Goal: Check status: Check status

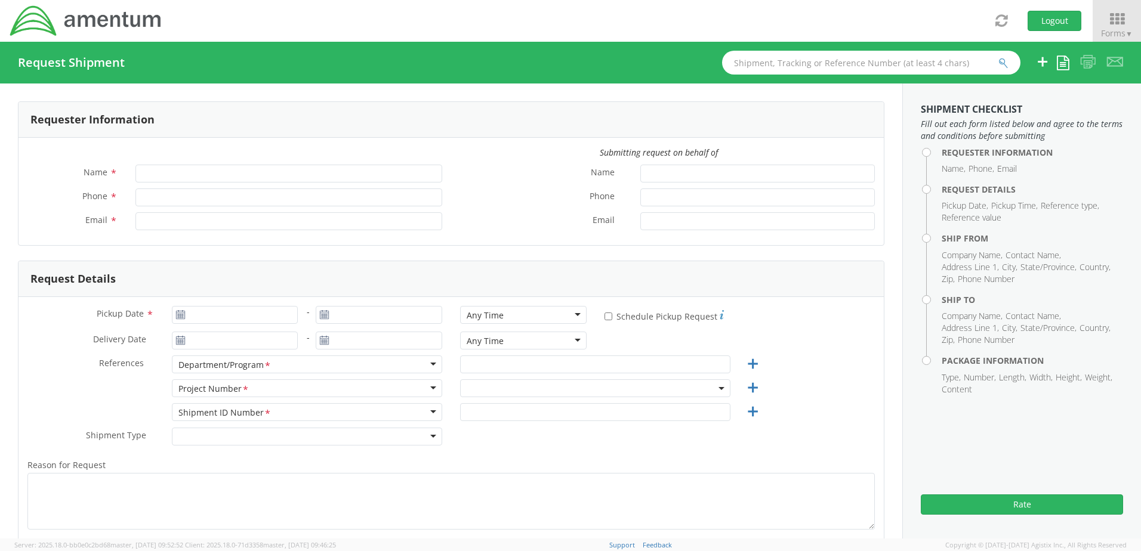
type input "[PERSON_NAME]"
type input "[PHONE_NUMBER]"
type input "[PERSON_NAME][EMAIL_ADDRESS][PERSON_NAME][DOMAIN_NAME]"
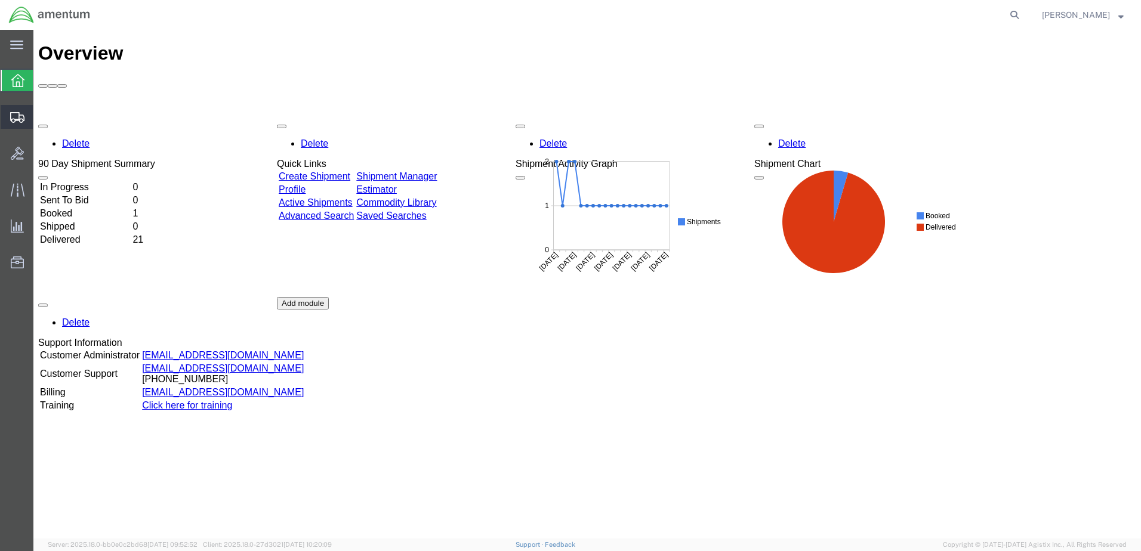
click at [0, 0] on span "Shipment Manager" at bounding box center [0, 0] width 0 height 0
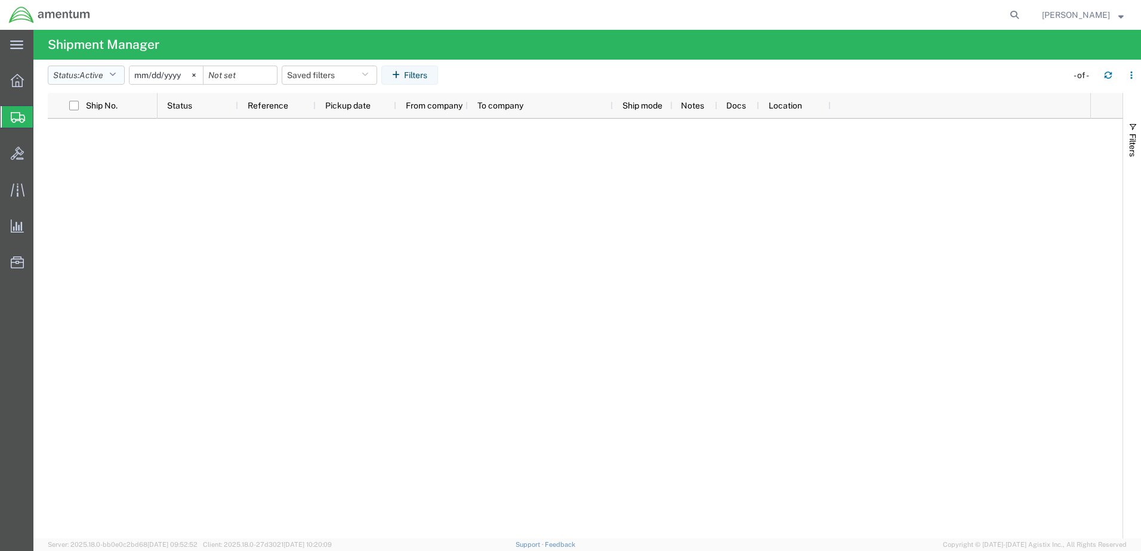
click at [122, 76] on button "Status: Active" at bounding box center [86, 75] width 77 height 19
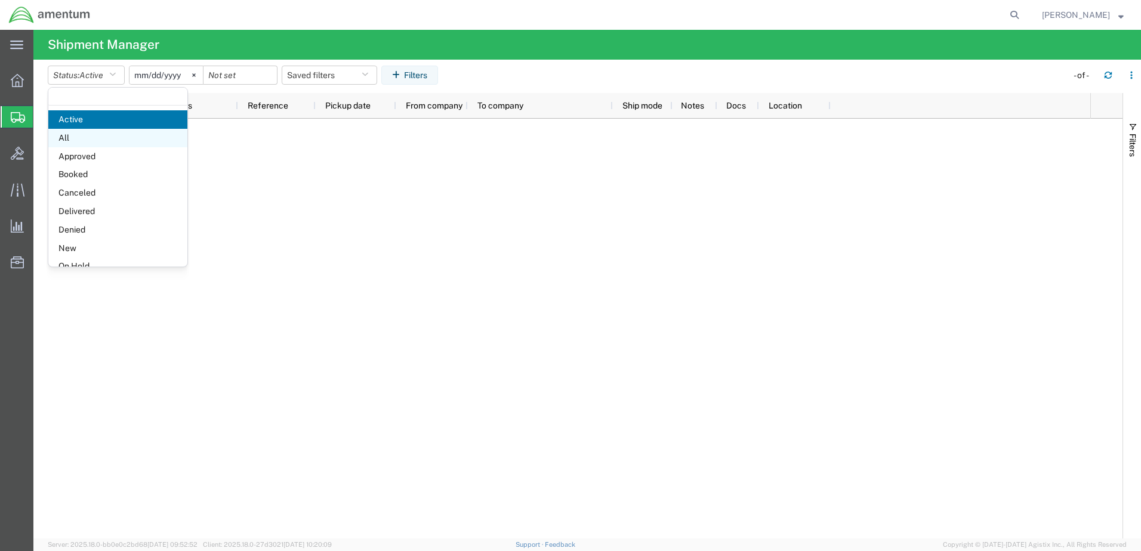
click at [79, 136] on span "All" at bounding box center [117, 138] width 139 height 18
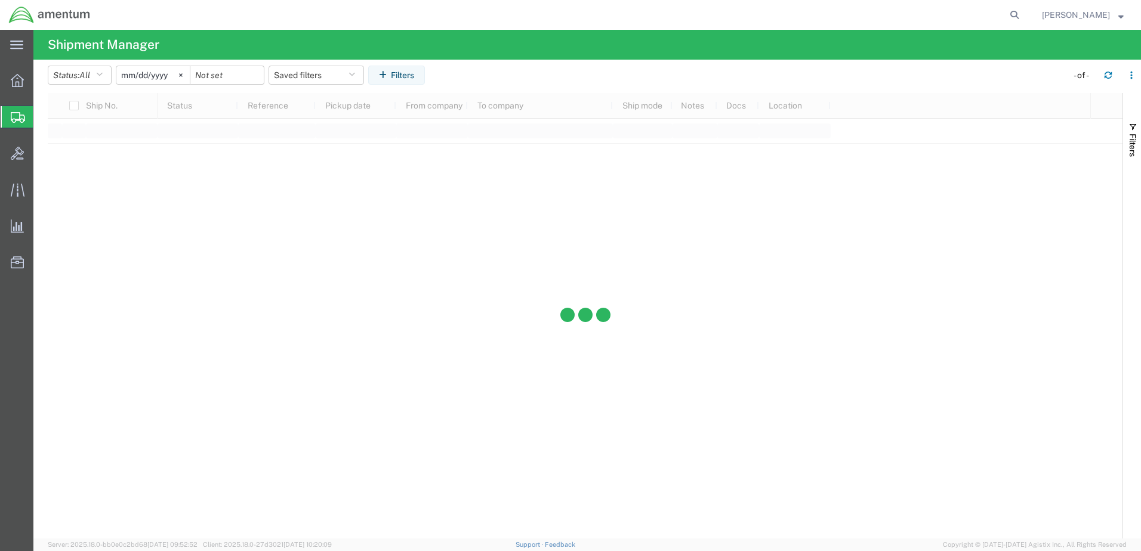
click at [171, 78] on input "2025-08-10" at bounding box center [152, 75] width 73 height 18
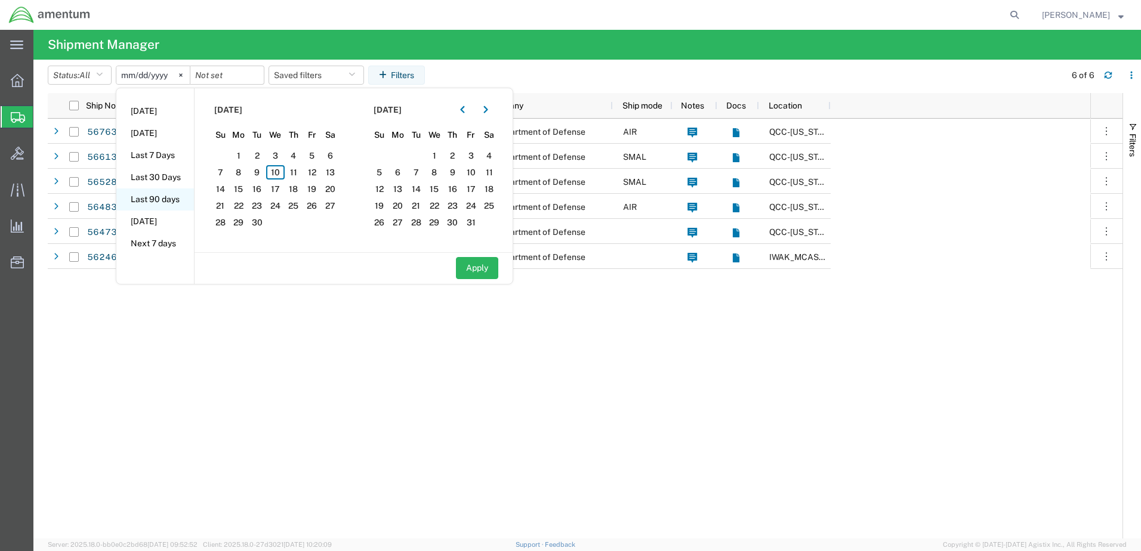
click at [163, 203] on li "Last 90 days" at bounding box center [155, 200] width 78 height 22
type input "2025-06-13"
type input "2025-09-10"
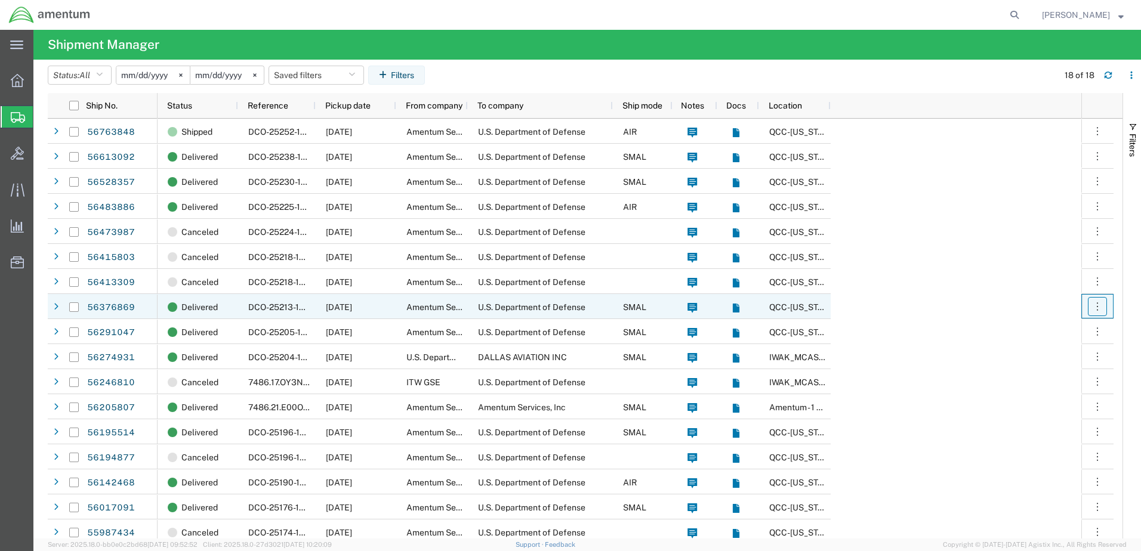
click at [1098, 304] on icon "button" at bounding box center [1097, 307] width 12 height 12
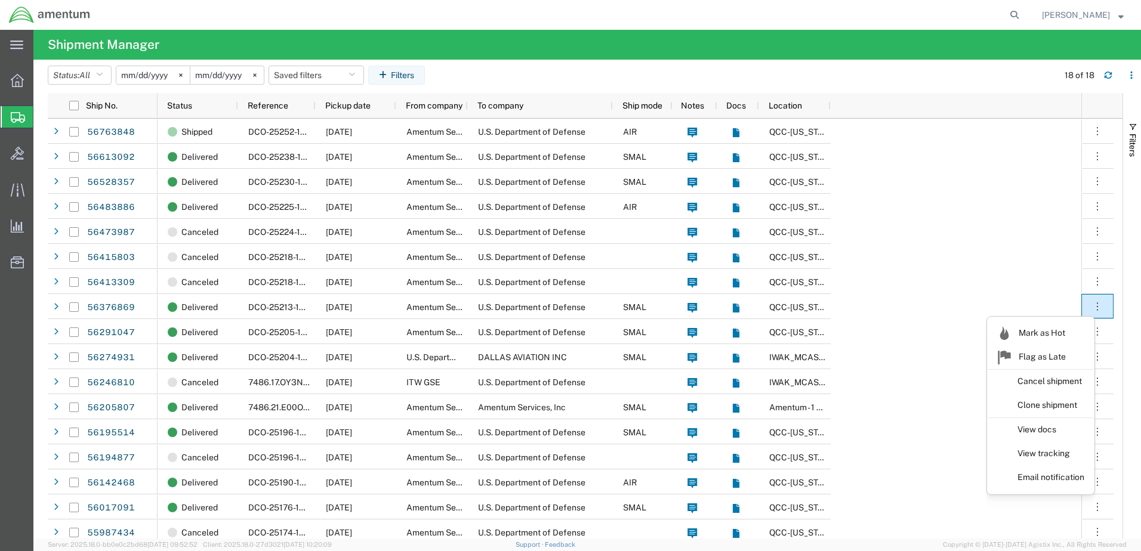
click at [1012, 270] on div "Shipped DCO-25252-167957 09/09/2025 Amentum Services, Inc. U.S. Department of D…" at bounding box center [618, 344] width 923 height 451
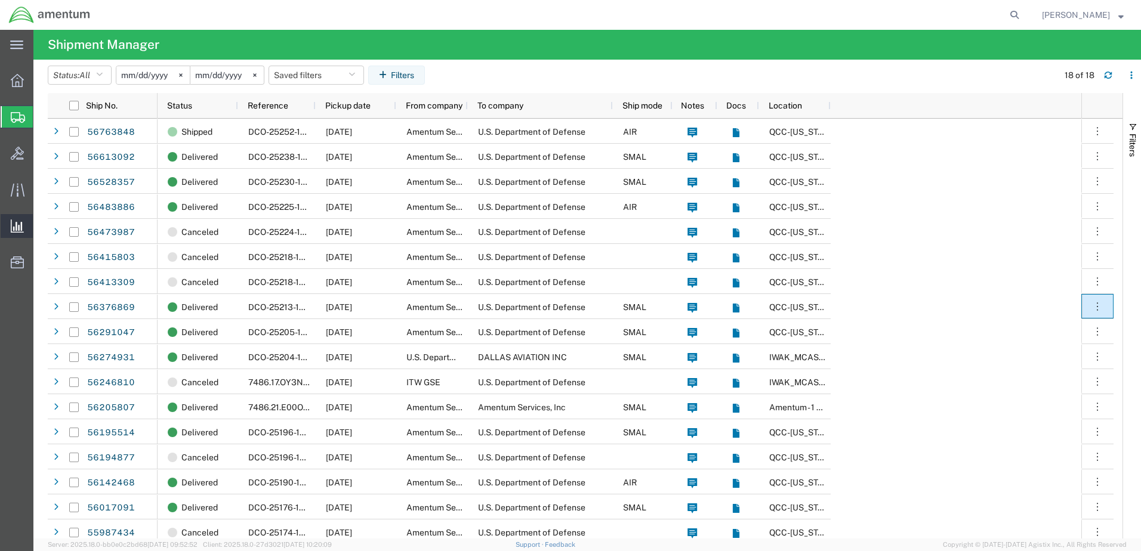
click at [14, 221] on icon at bounding box center [17, 226] width 13 height 13
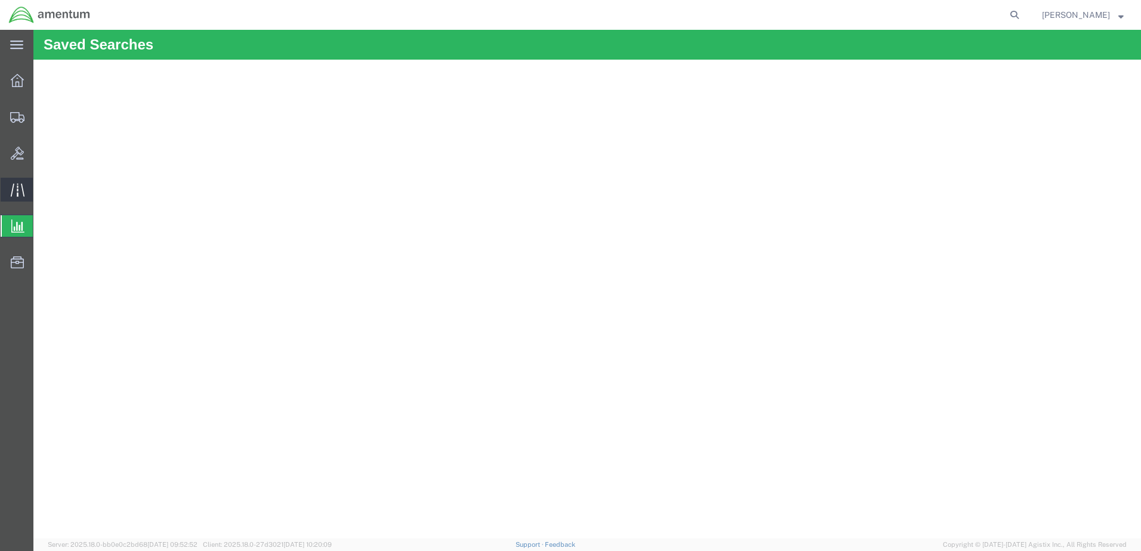
click at [21, 189] on icon at bounding box center [18, 190] width 14 height 14
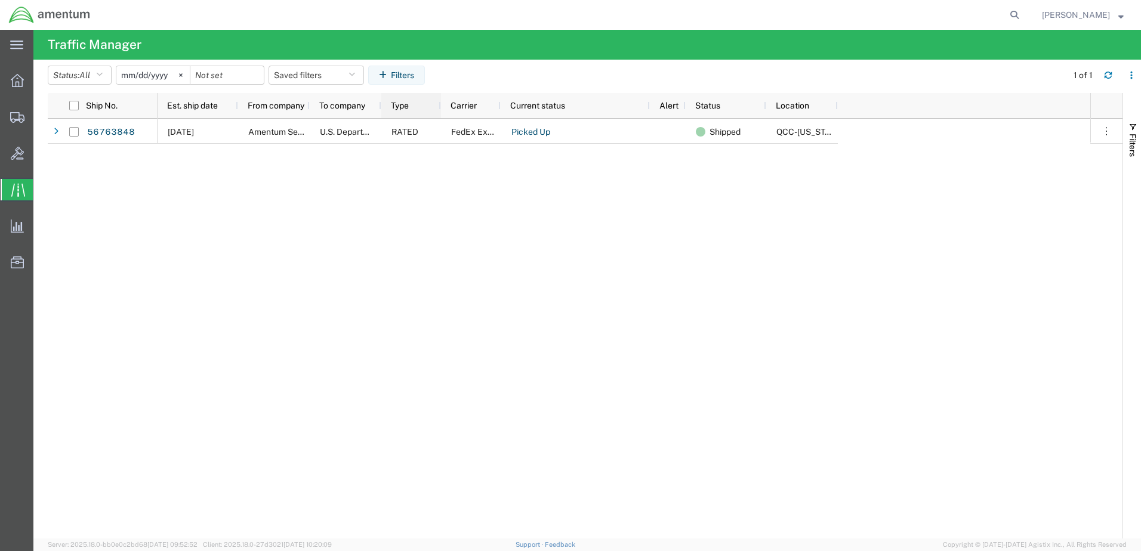
drag, startPoint x: 420, startPoint y: 100, endPoint x: 438, endPoint y: 101, distance: 17.9
click at [438, 101] on div at bounding box center [440, 105] width 5 height 25
drag, startPoint x: 498, startPoint y: 107, endPoint x: 520, endPoint y: 107, distance: 22.1
click at [520, 107] on div at bounding box center [522, 105] width 5 height 25
click at [18, 115] on icon at bounding box center [17, 117] width 14 height 11
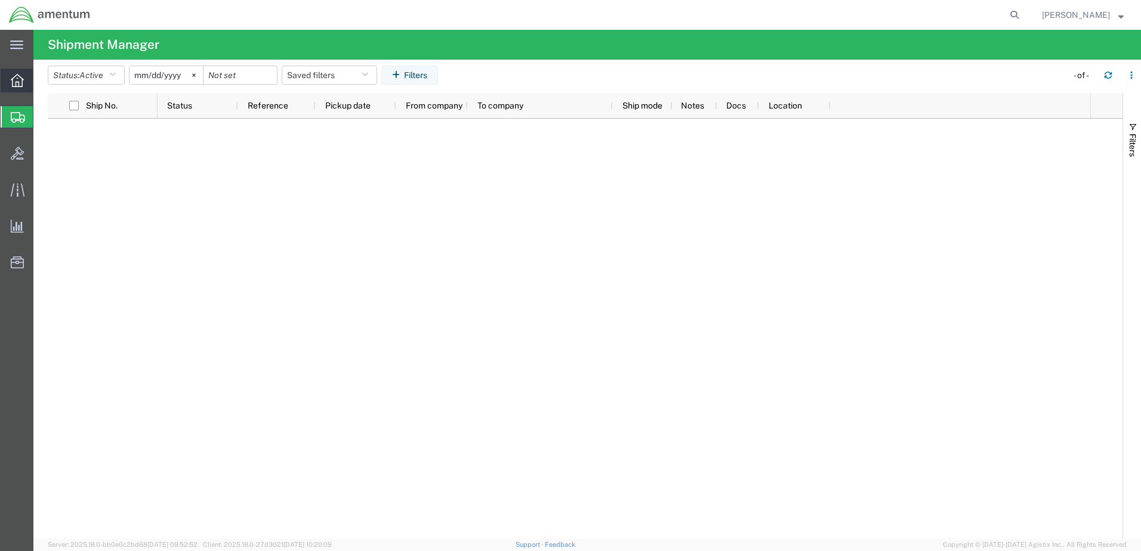
click at [17, 79] on icon at bounding box center [17, 80] width 13 height 13
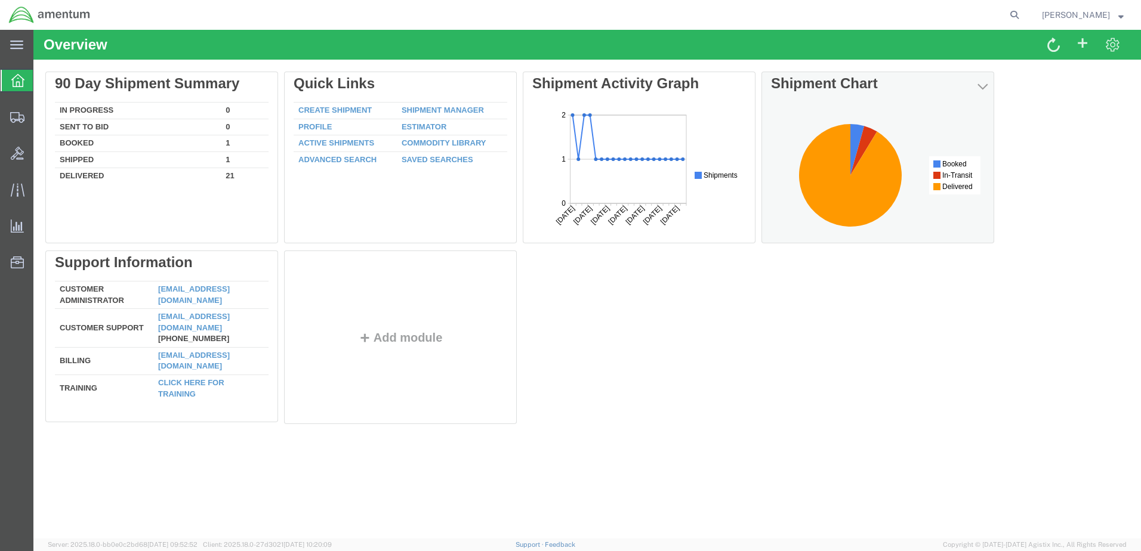
click at [953, 128] on rect at bounding box center [878, 174] width 214 height 135
click at [865, 131] on icon at bounding box center [863, 151] width 27 height 50
click at [973, 134] on rect at bounding box center [878, 174] width 214 height 135
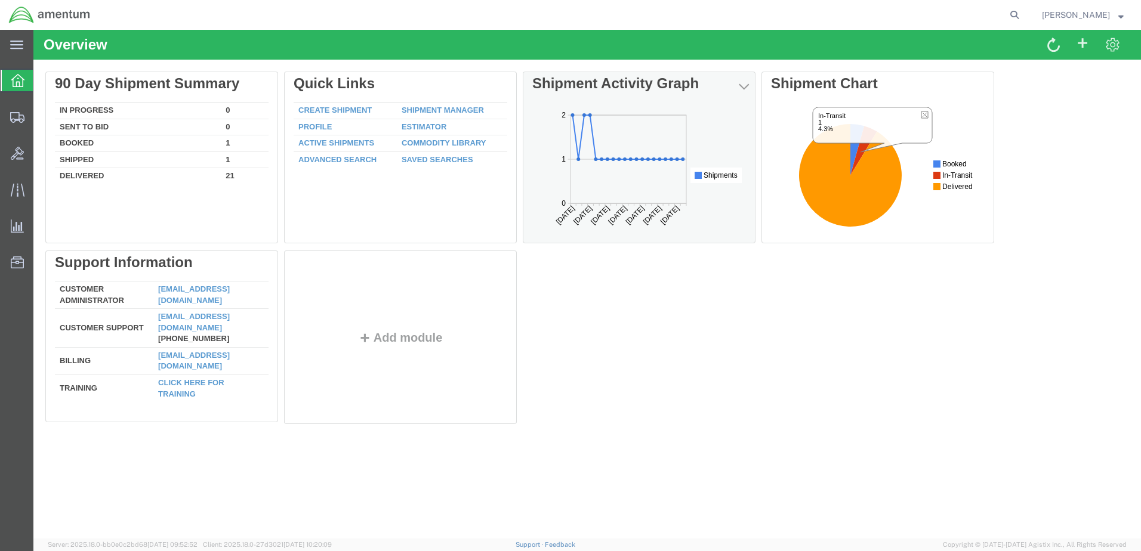
click at [589, 113] on rect at bounding box center [639, 174] width 214 height 135
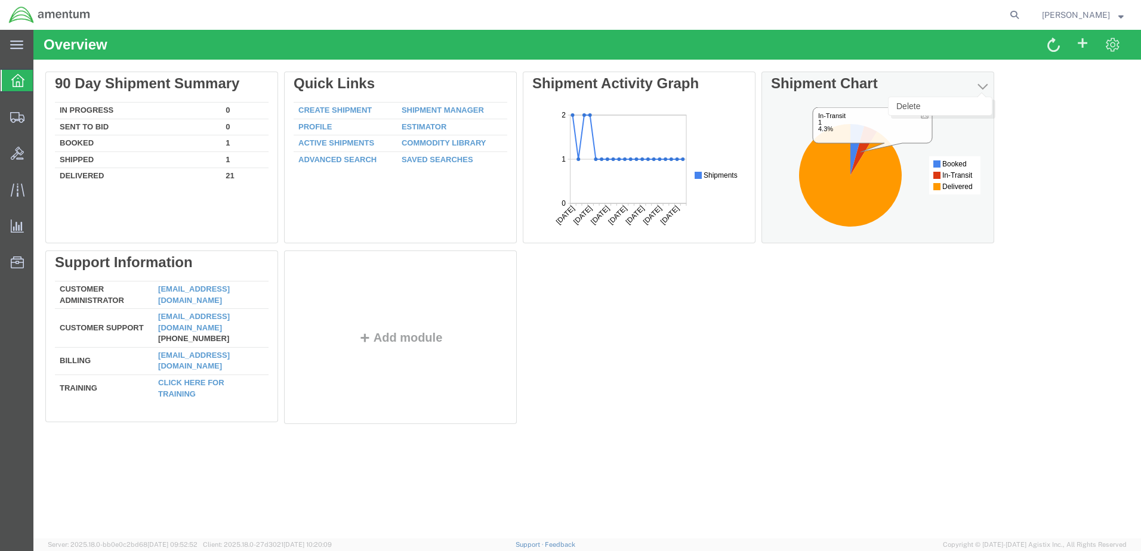
click at [984, 97] on ul "Delete" at bounding box center [940, 106] width 104 height 19
click at [984, 79] on button "button" at bounding box center [982, 87] width 20 height 17
click at [1024, 92] on div "Delete 90 Day Shipment Summary In Progress 0 Sent To Bid 0 Booked 1 Shipped 1 D…" at bounding box center [586, 251] width 1083 height 358
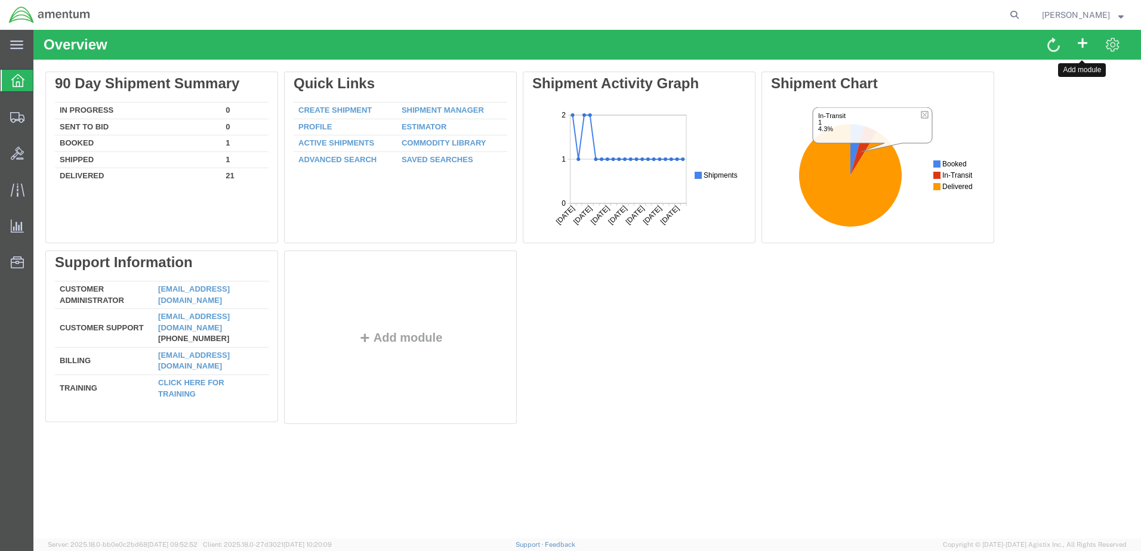
click at [1081, 35] on span at bounding box center [1082, 43] width 14 height 16
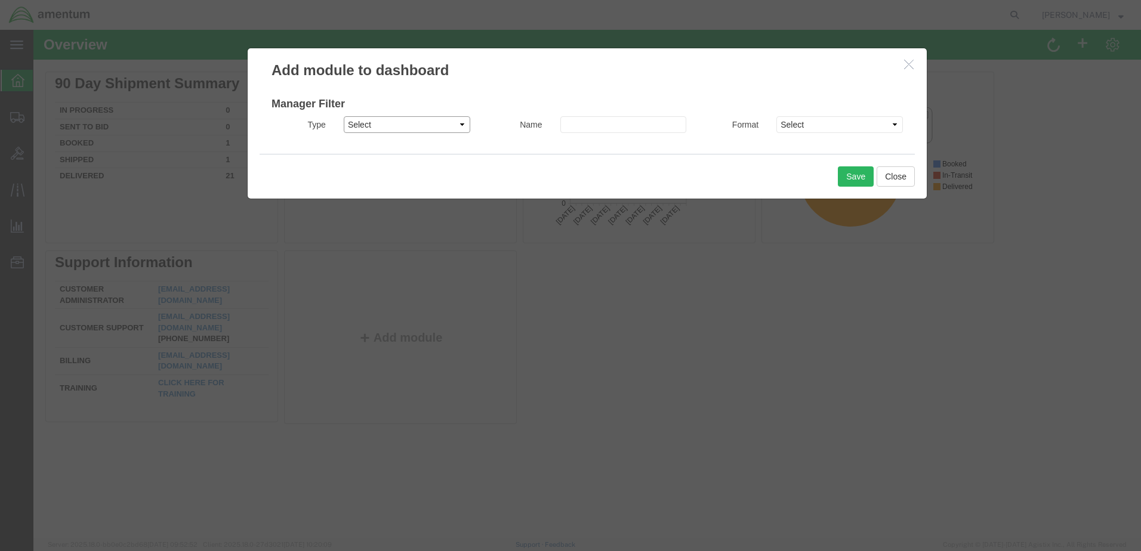
click at [424, 119] on select "Select Shipment Manager Traffic Manager Bid Monitor Order Manager" at bounding box center [407, 124] width 126 height 17
select select "ORDERMGR"
click at [344, 116] on select "Select Shipment Manager Traffic Manager Bid Monitor Order Manager" at bounding box center [407, 124] width 126 height 17
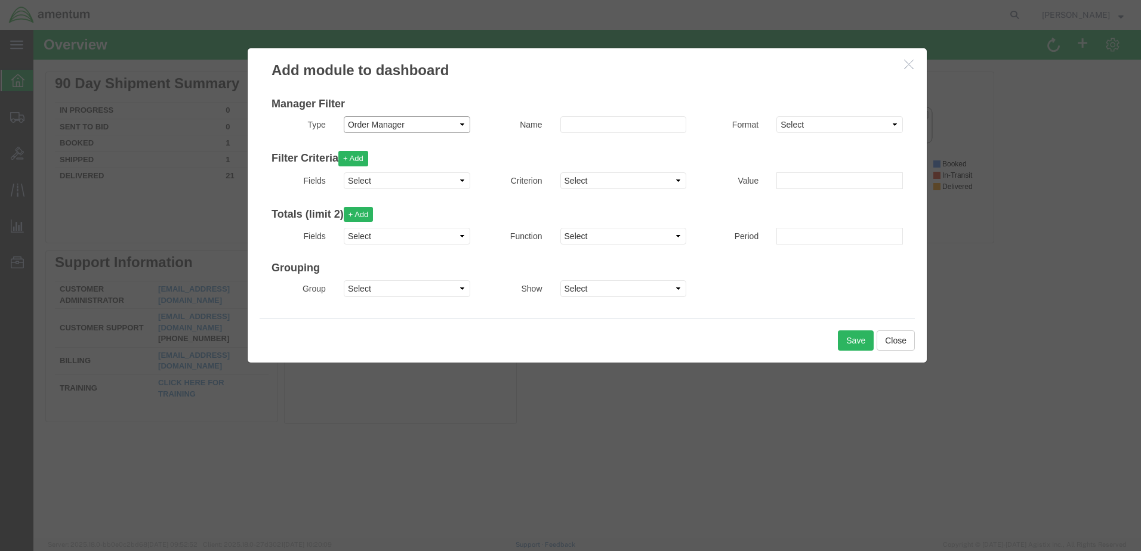
click at [434, 126] on select "Select Shipment Manager Traffic Manager Bid Monitor Order Manager" at bounding box center [407, 124] width 126 height 17
select select "SHIPMANAGER"
click at [344, 116] on select "Select Shipment Manager Traffic Manager Bid Monitor Order Manager" at bounding box center [407, 124] width 126 height 17
click at [401, 183] on select "Select Account Account Carrier Identifier Actual Delivery Date Actual Ship Date…" at bounding box center [407, 180] width 126 height 17
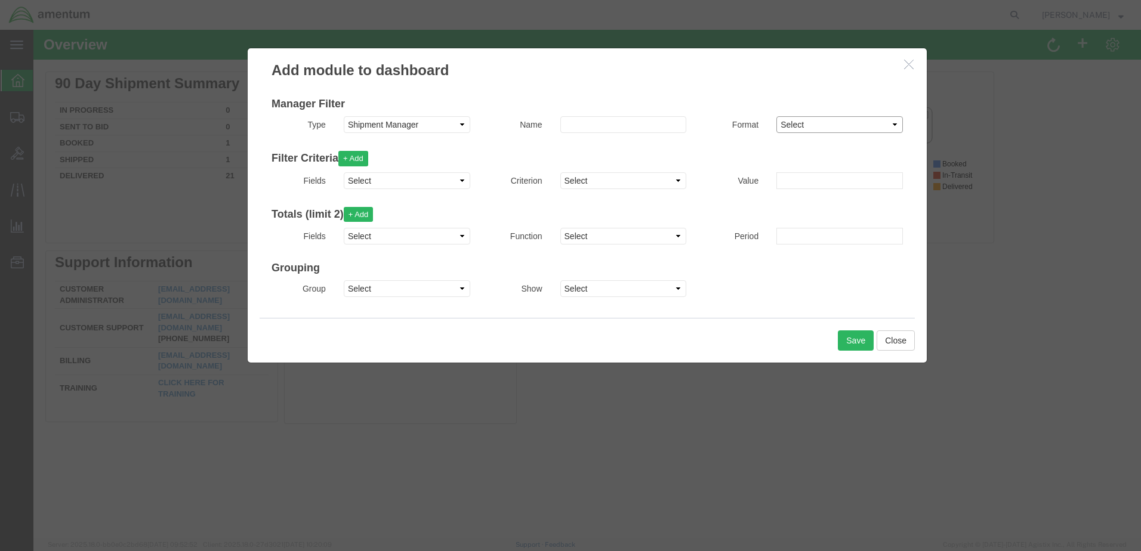
click at [818, 126] on select "Select Area Chart Bar Chart Column Chart Line Chart Map Pie Chart Single Count …" at bounding box center [839, 124] width 126 height 17
click at [413, 121] on select "Select Shipment Manager Traffic Manager Bid Monitor Order Manager" at bounding box center [407, 124] width 126 height 17
select select "TRAFFICMGR"
click at [344, 116] on select "Select Shipment Manager Traffic Manager Bid Monitor Order Manager" at bounding box center [407, 124] width 126 height 17
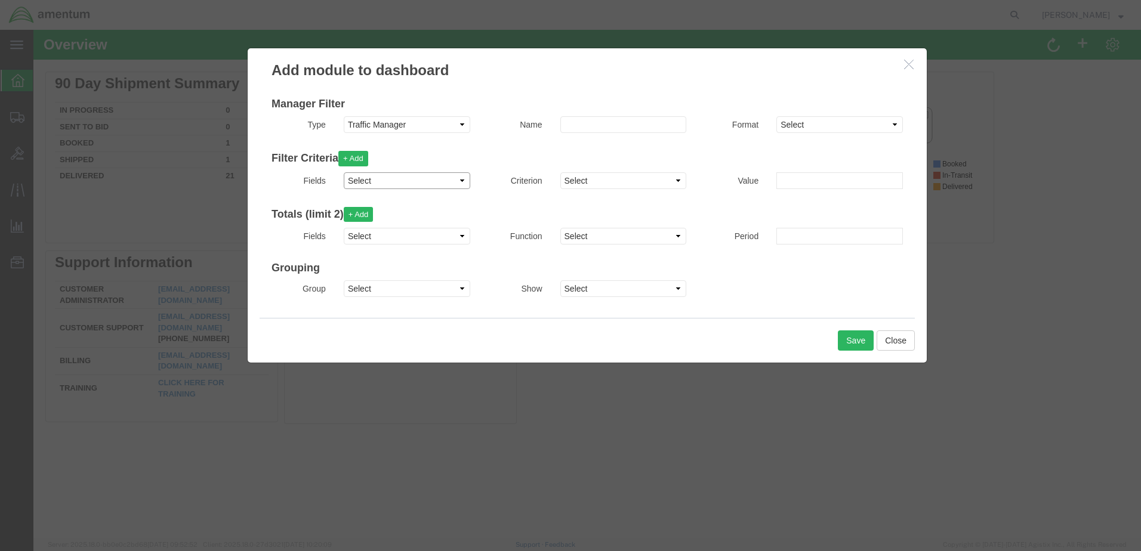
click at [394, 175] on select "Select Account Account Carrier Identifier Actual Delivery Date Actual Ship Date…" at bounding box center [407, 180] width 126 height 17
click at [895, 338] on button "Close" at bounding box center [895, 340] width 38 height 20
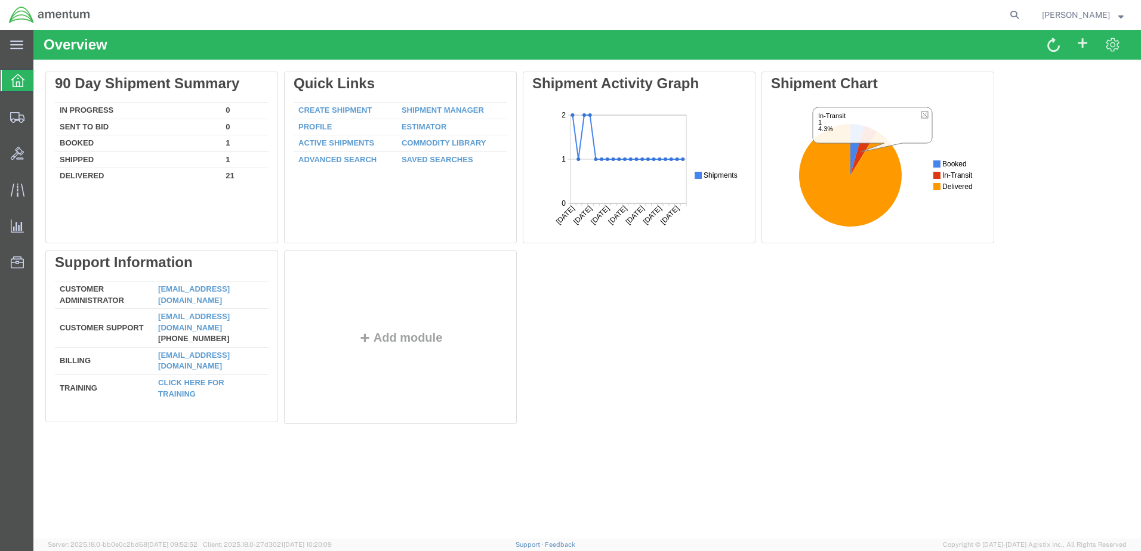
click at [845, 308] on div "Delete 90 Day Shipment Summary In Progress 0 Sent To Bid 0 Booked 1 Shipped 1 D…" at bounding box center [586, 251] width 1083 height 358
click at [1110, 44] on span at bounding box center [1112, 44] width 15 height 16
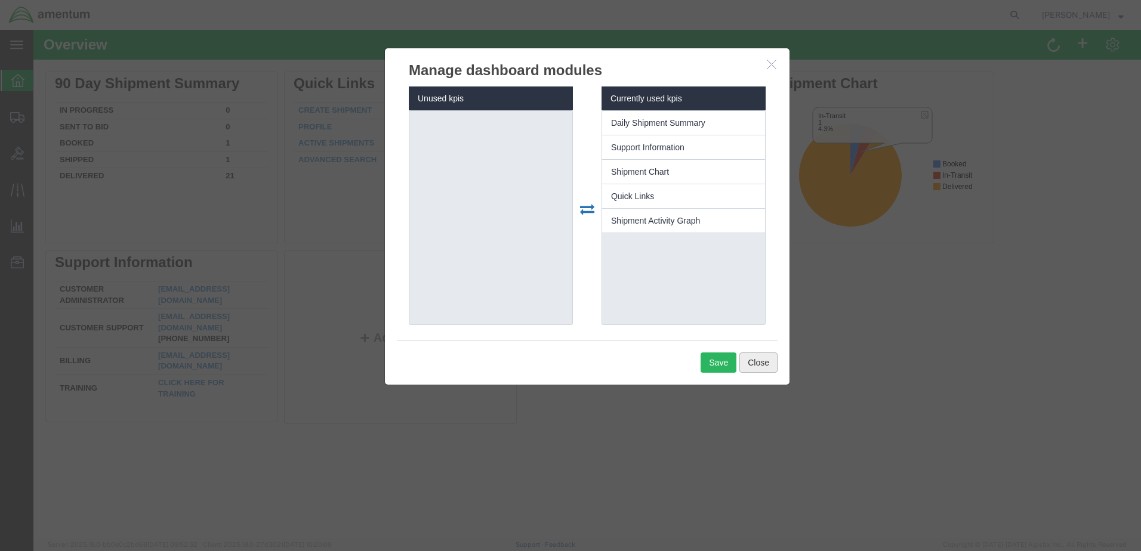
click at [767, 366] on button "Close" at bounding box center [758, 363] width 38 height 20
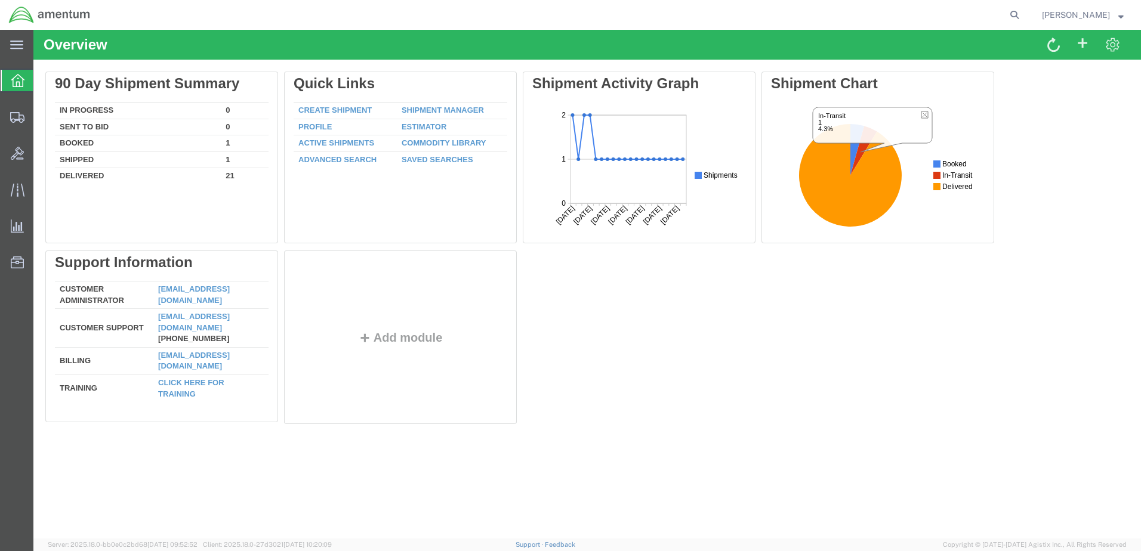
click at [1116, 16] on span "[PERSON_NAME]" at bounding box center [1083, 14] width 82 height 13
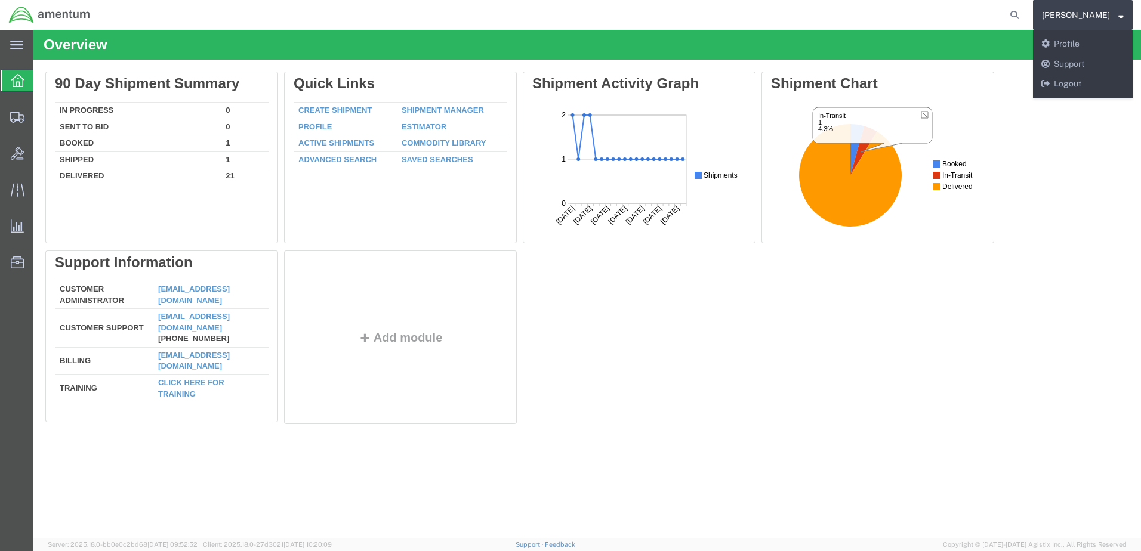
click at [1079, 153] on div "Delete 90 Day Shipment Summary In Progress 0 Sent To Bid 0 Booked 1 Shipped 1 D…" at bounding box center [586, 251] width 1083 height 358
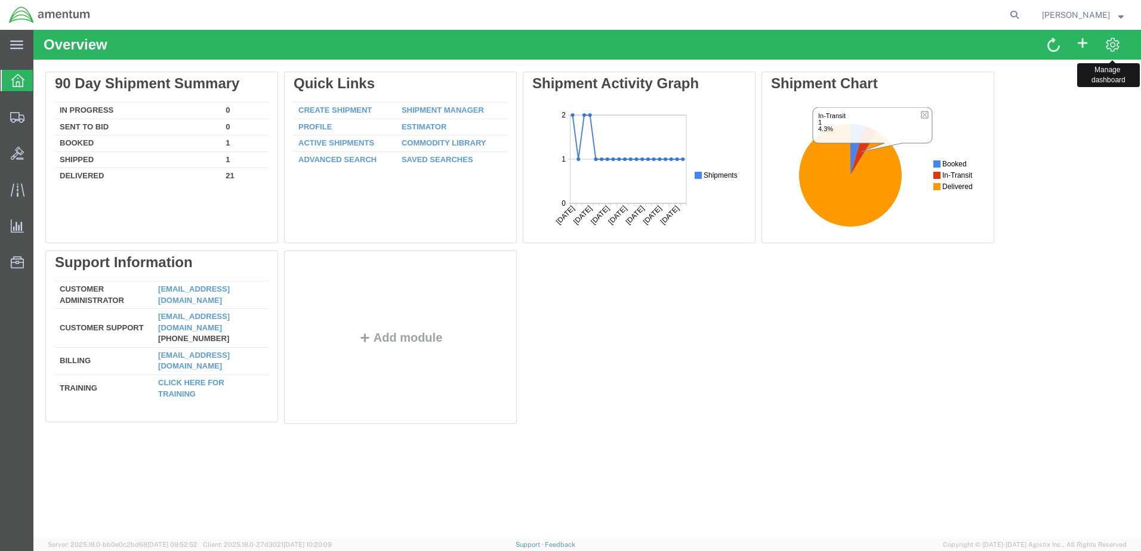
click at [1116, 42] on span at bounding box center [1112, 44] width 15 height 16
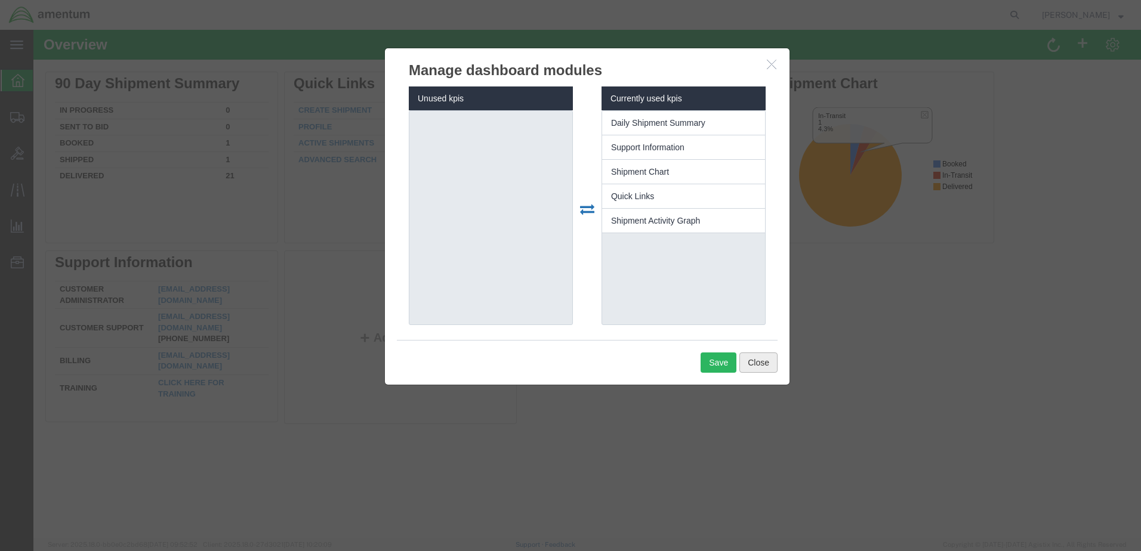
click at [761, 362] on button "Close" at bounding box center [758, 363] width 38 height 20
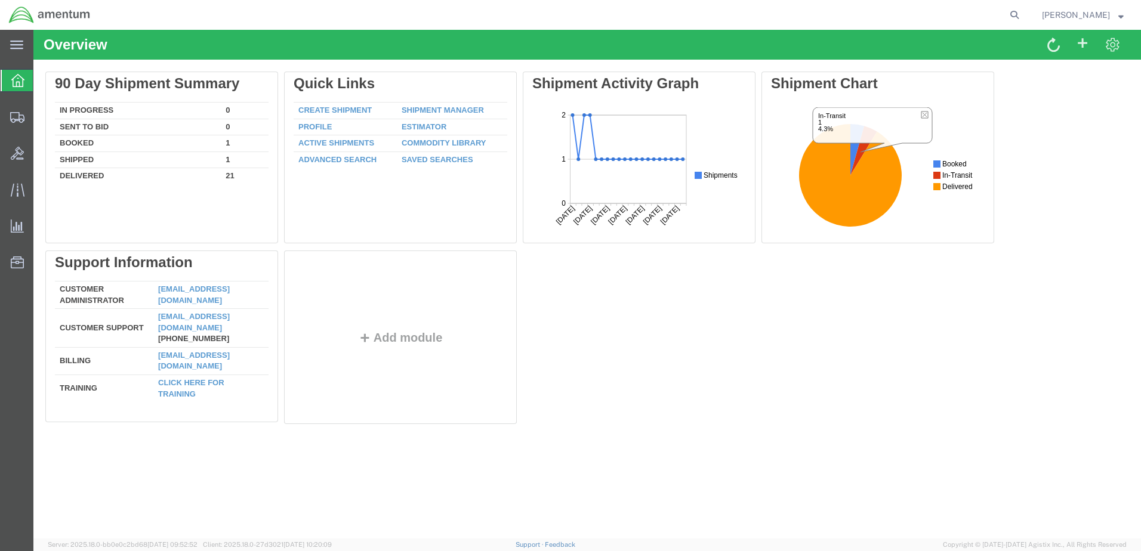
click at [1099, 17] on span "[PERSON_NAME]" at bounding box center [1076, 14] width 68 height 13
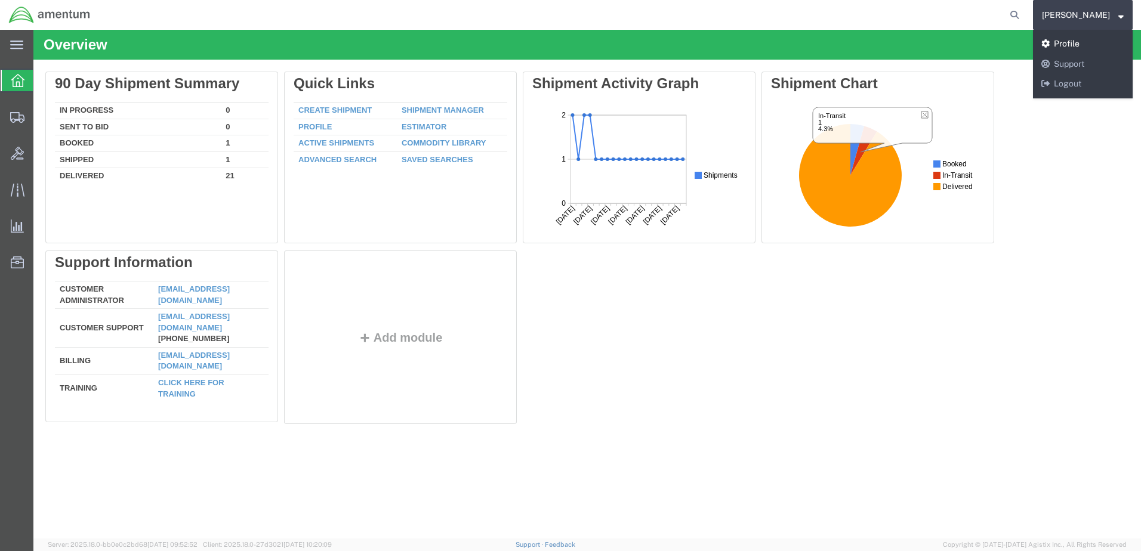
click at [1072, 38] on link "Profile" at bounding box center [1083, 44] width 100 height 20
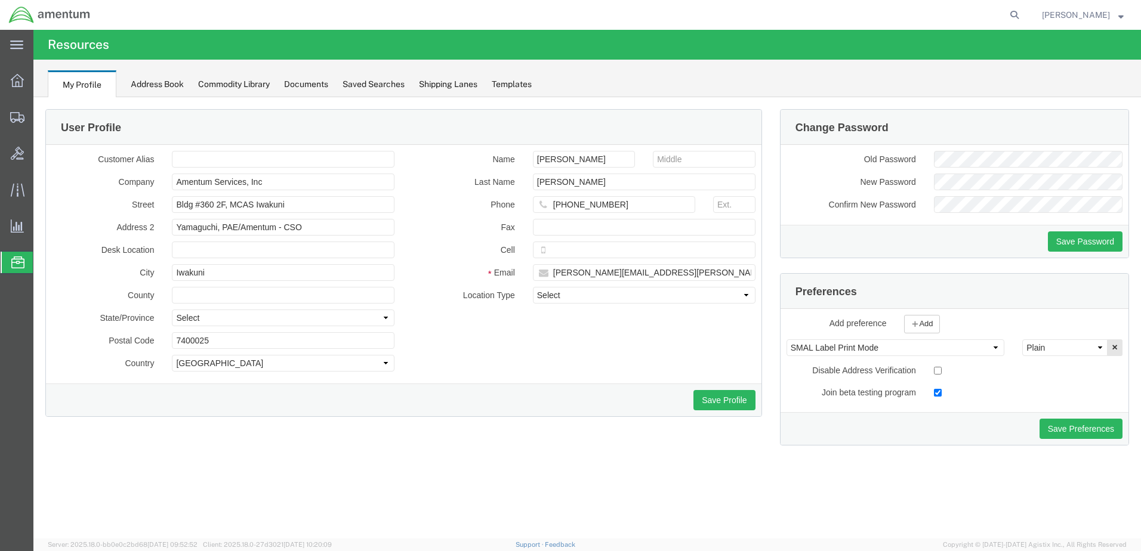
click at [153, 79] on div "Address Book" at bounding box center [157, 84] width 53 height 13
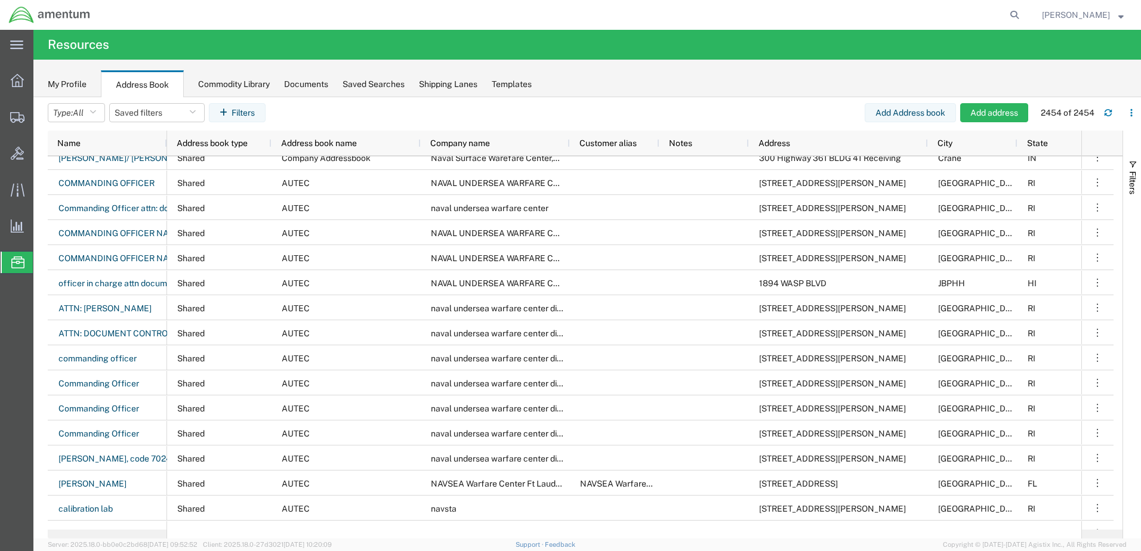
click at [302, 89] on div "Documents" at bounding box center [306, 84] width 44 height 13
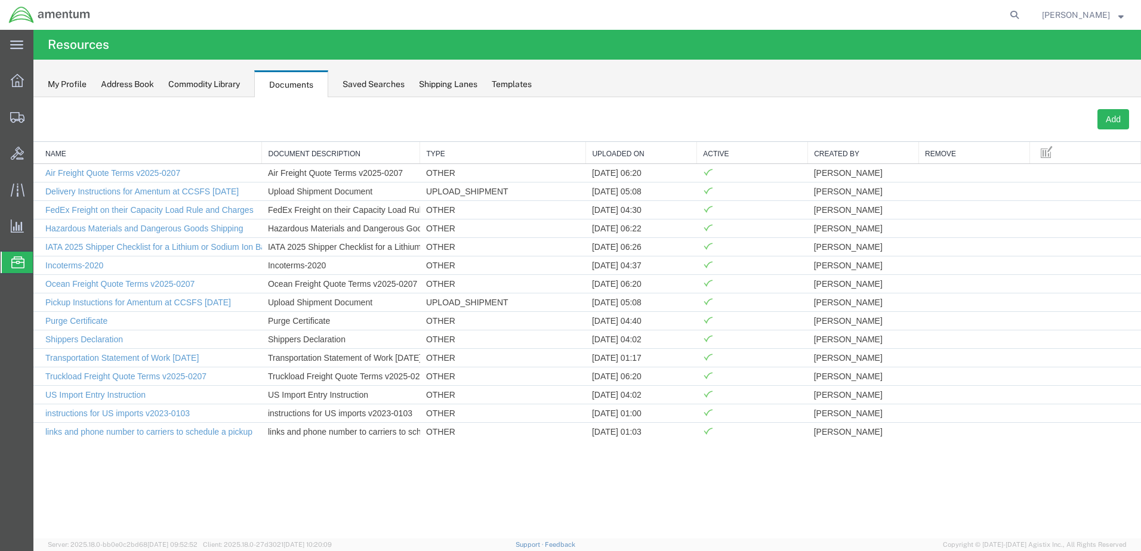
drag, startPoint x: 198, startPoint y: 146, endPoint x: 261, endPoint y: 152, distance: 63.5
click at [261, 152] on div "Name Document Description Type Uploaded On Active Created By Remove Air Freight…" at bounding box center [586, 291] width 1107 height 299
click at [382, 82] on div "Saved Searches" at bounding box center [373, 84] width 62 height 13
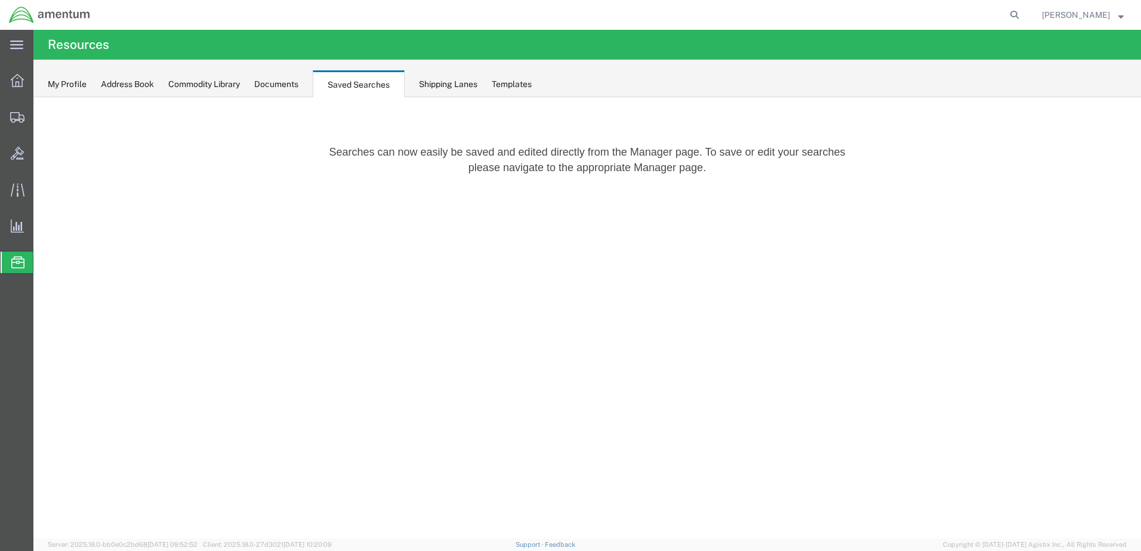
click at [421, 88] on div "My Profile Address Book Commodity Library Documents Saved Searches Shipping Lan…" at bounding box center [586, 79] width 1107 height 38
click at [437, 87] on div "Shipping Lanes" at bounding box center [448, 84] width 58 height 13
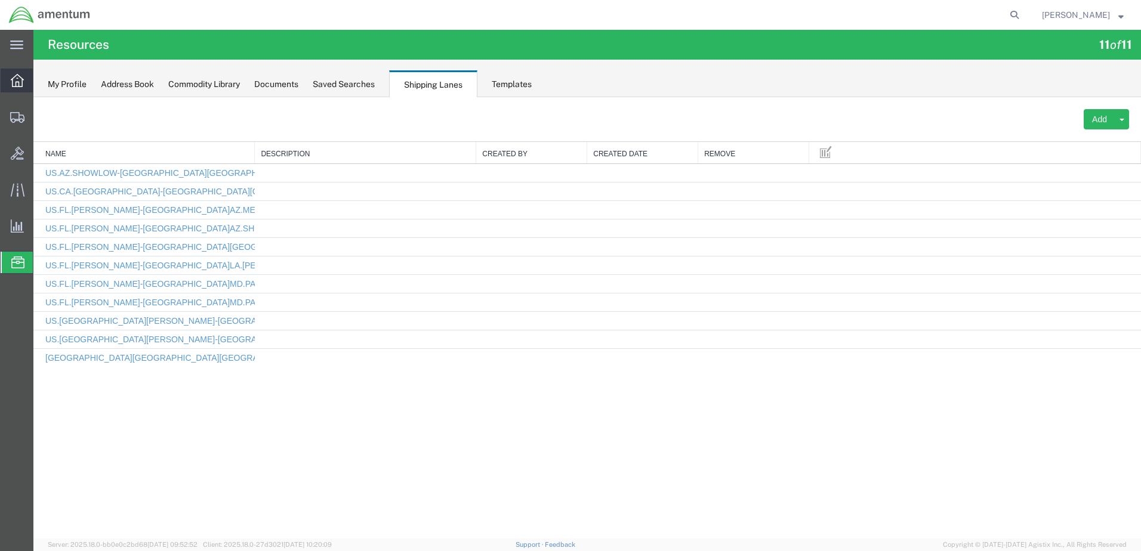
click at [15, 85] on icon at bounding box center [17, 80] width 13 height 13
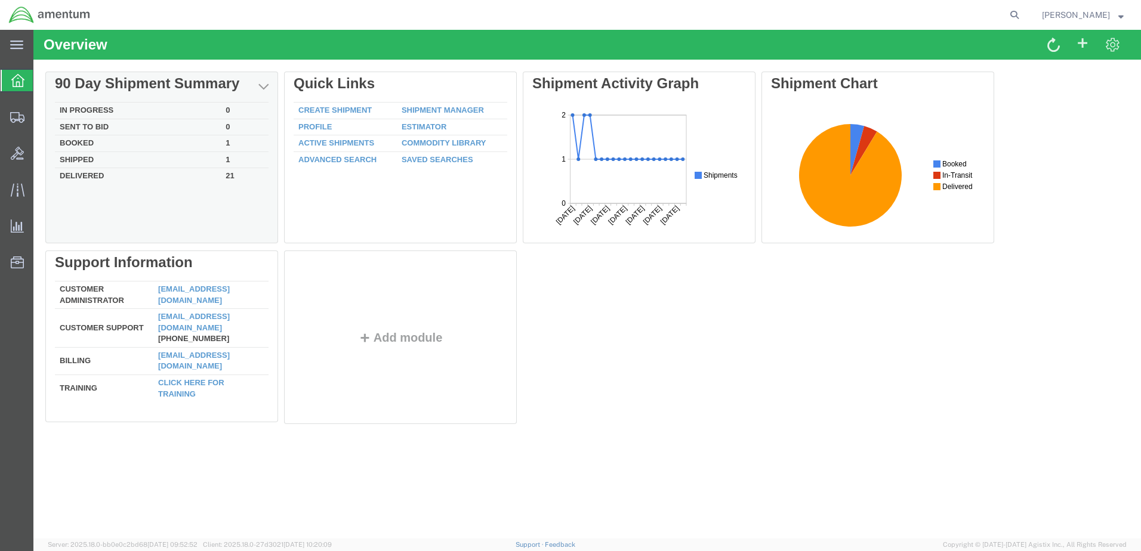
click at [186, 140] on td "Booked" at bounding box center [138, 143] width 166 height 17
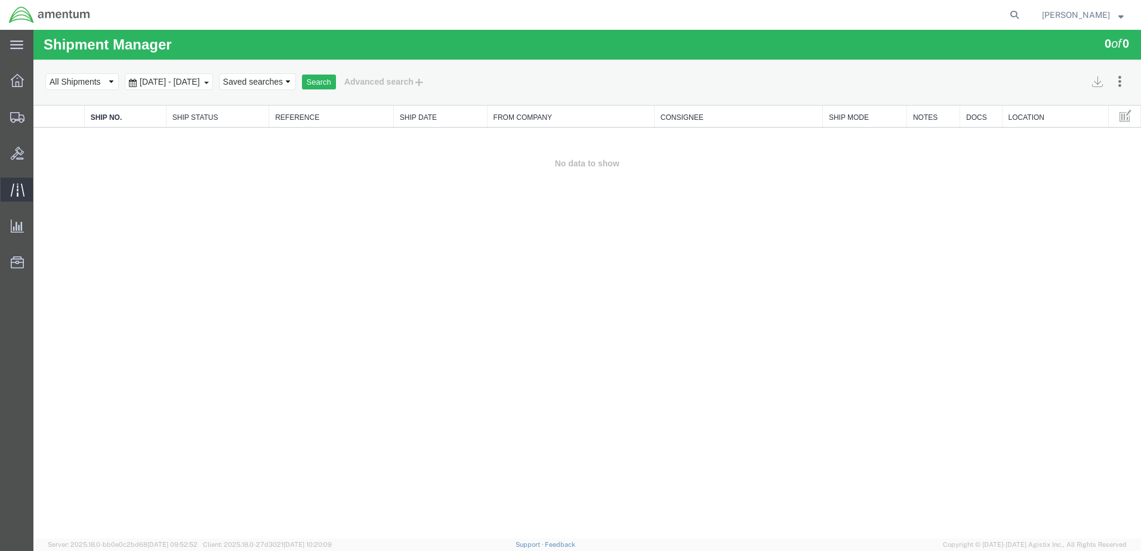
click at [41, 184] on span "Traffic" at bounding box center [37, 190] width 8 height 24
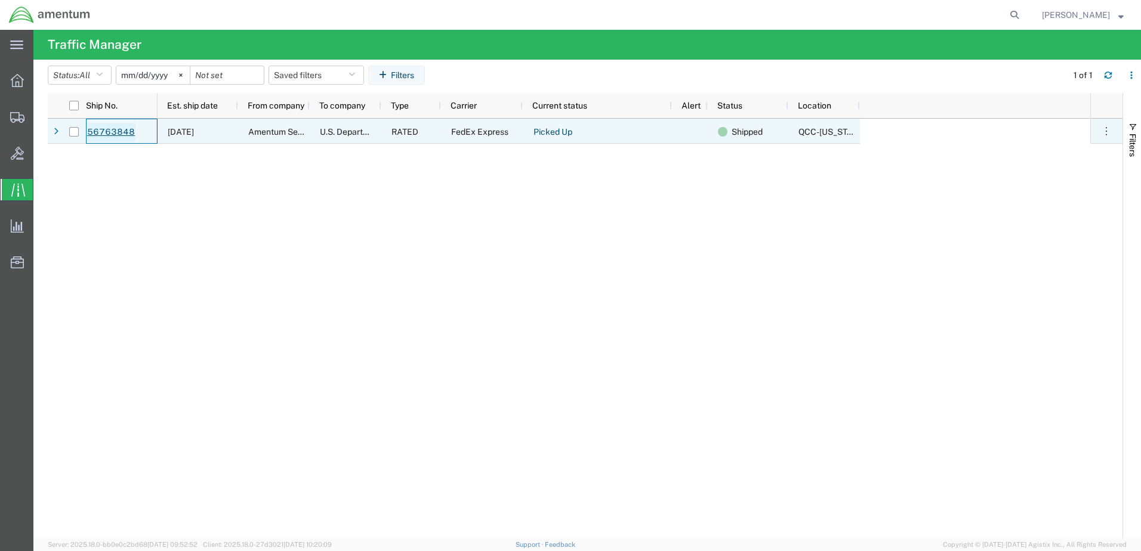
click at [111, 131] on link "56763848" at bounding box center [110, 132] width 49 height 19
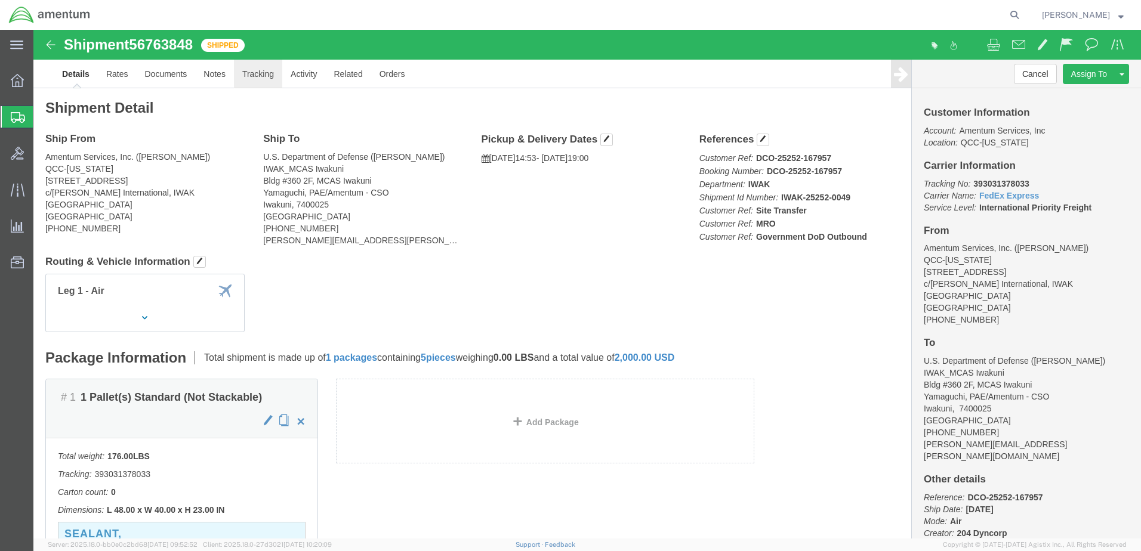
click link "Tracking"
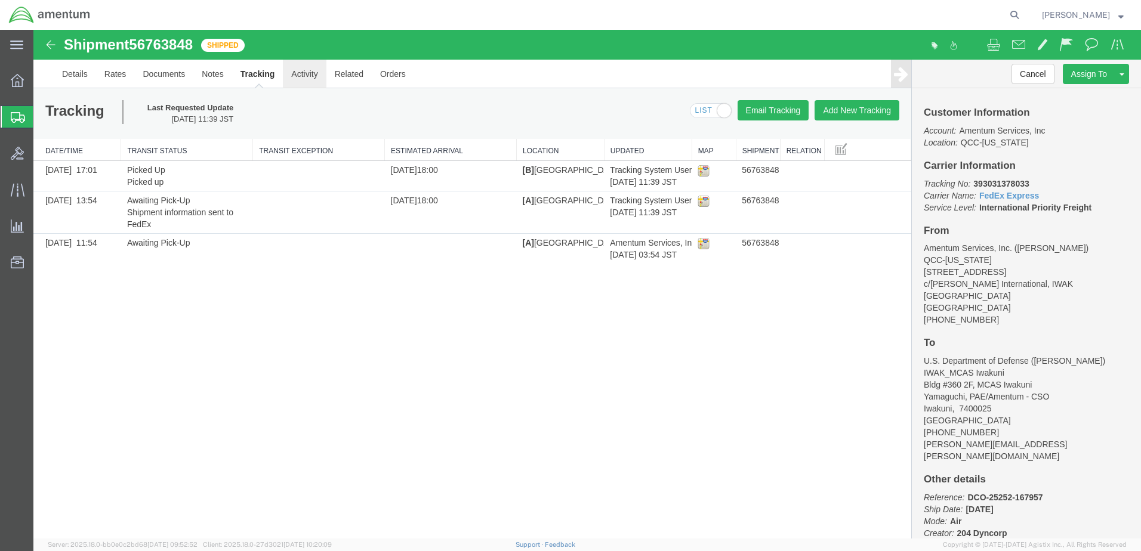
click at [306, 67] on link "Activity" at bounding box center [304, 74] width 43 height 29
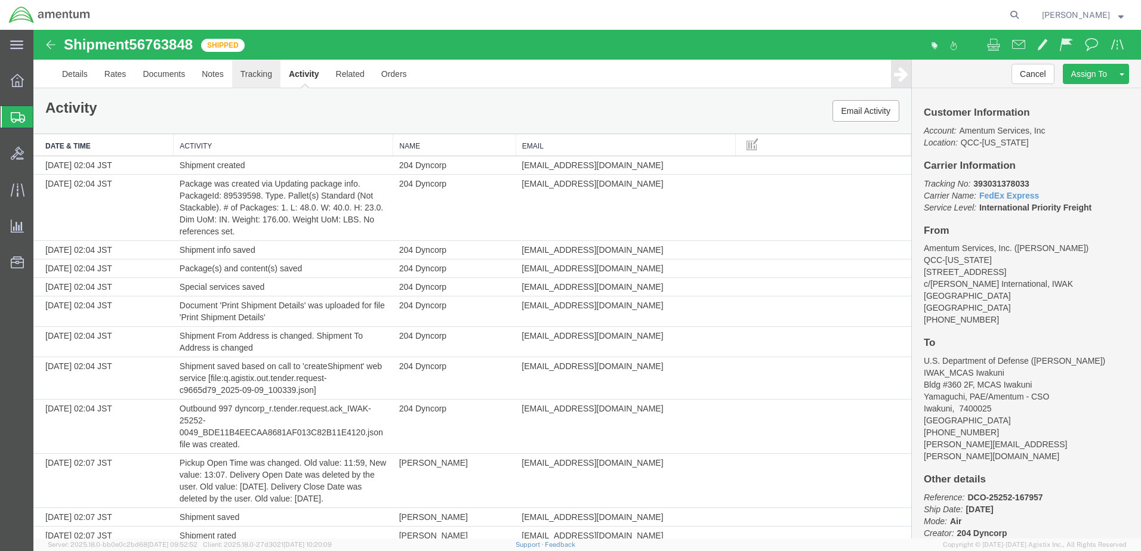
click at [263, 78] on link "Tracking" at bounding box center [256, 74] width 48 height 29
